Goal: Answer question/provide support

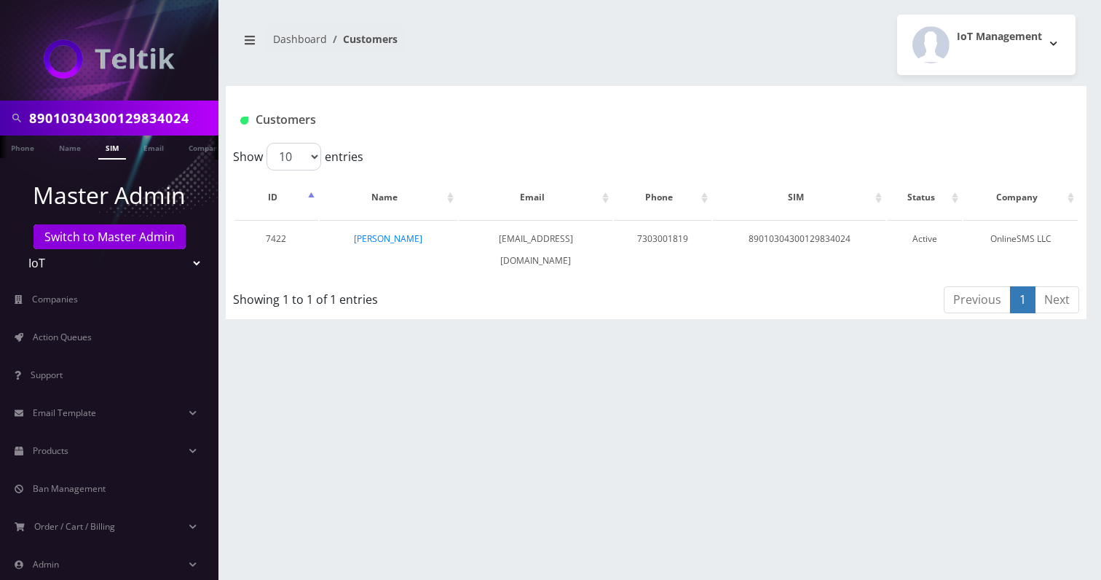
click at [110, 119] on input "89010304300129834024" at bounding box center [122, 118] width 186 height 28
paste input "[PERSON_NAME][EMAIL_ADDRESS][DOMAIN_NAME]"
type input "[PERSON_NAME][EMAIL_ADDRESS][DOMAIN_NAME]"
click at [140, 141] on link "Email" at bounding box center [153, 147] width 35 height 24
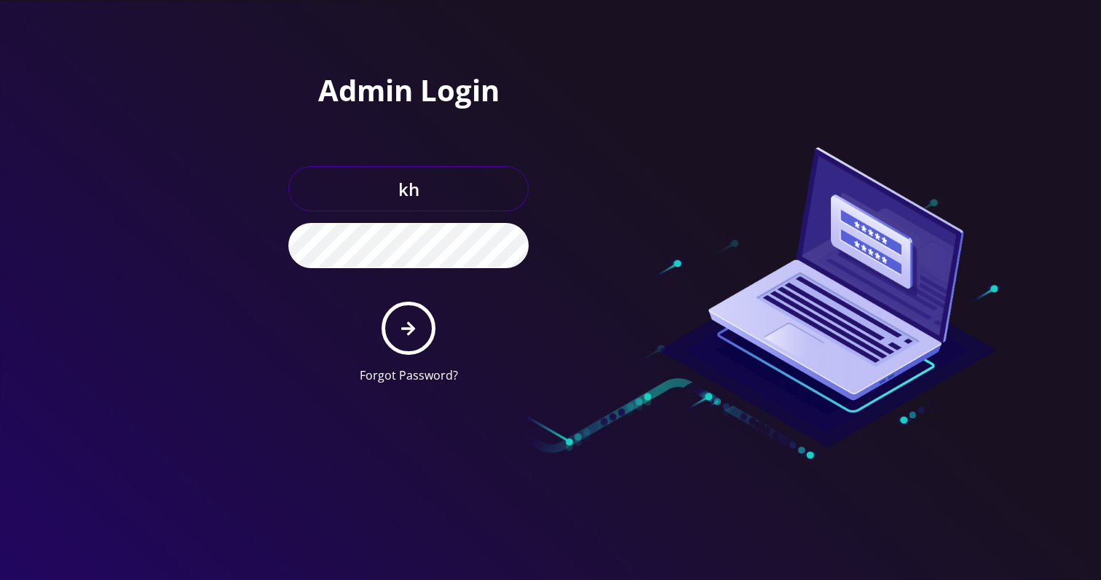
click at [426, 197] on input "kh" at bounding box center [408, 188] width 240 height 45
type input "Khushi@teltik.com"
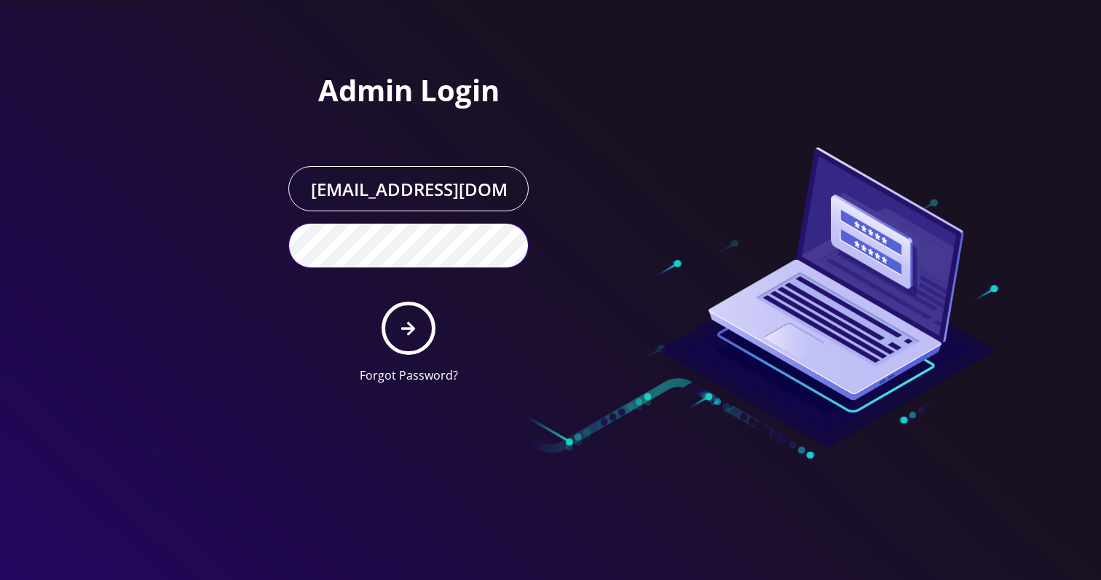
click at [382, 302] on button "submit" at bounding box center [408, 328] width 53 height 53
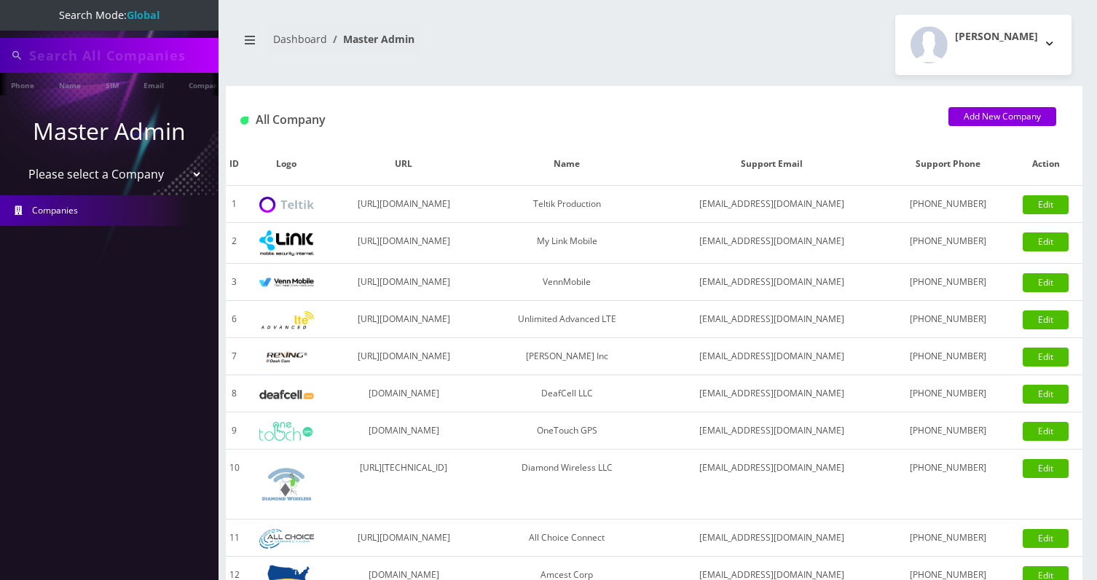
type input "[PERSON_NAME][EMAIL_ADDRESS][DOMAIN_NAME]"
click at [88, 52] on input "[PERSON_NAME][EMAIL_ADDRESS][DOMAIN_NAME]" at bounding box center [122, 56] width 186 height 28
click at [151, 89] on link "Email" at bounding box center [153, 85] width 35 height 24
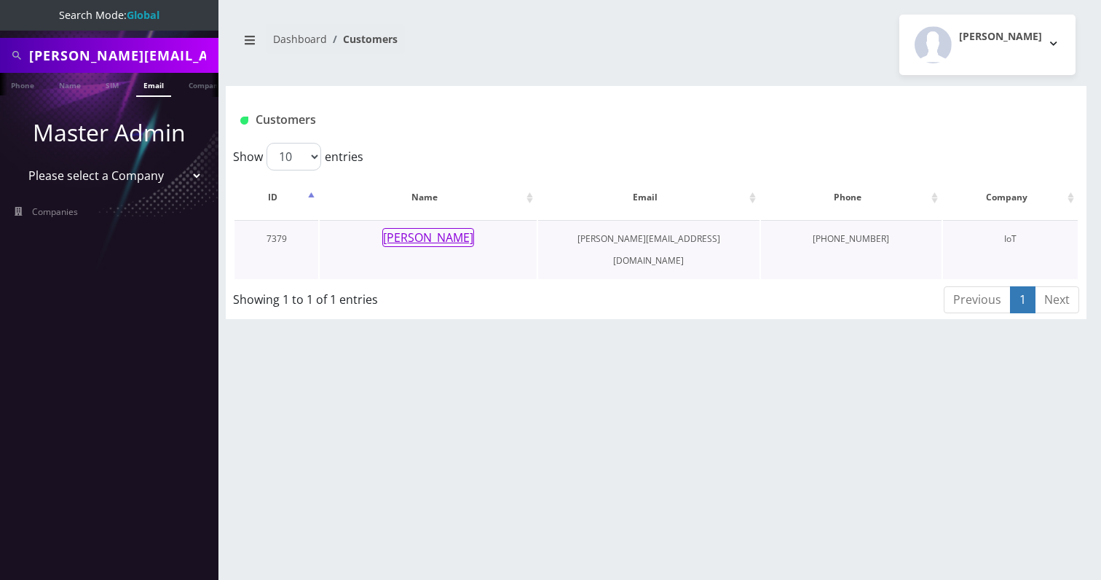
click at [435, 235] on button "[PERSON_NAME]" at bounding box center [428, 237] width 92 height 19
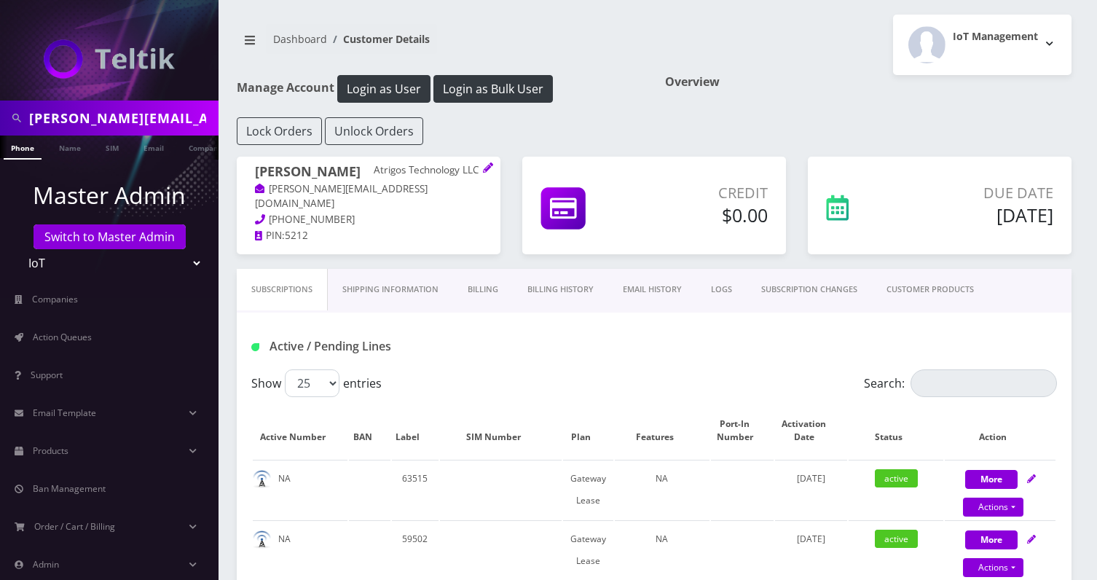
click at [571, 294] on link "Billing History" at bounding box center [560, 290] width 95 height 42
